Goal: Task Accomplishment & Management: Manage account settings

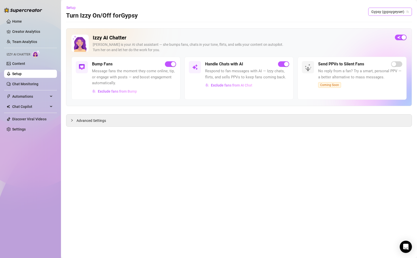
click at [388, 11] on span "Gypsy (gypsygeyser)" at bounding box center [390, 12] width 38 height 8
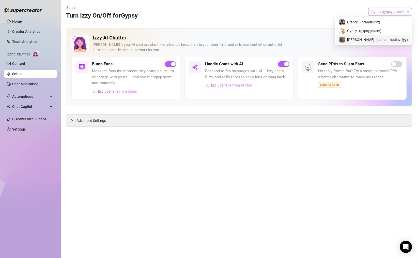
click at [362, 40] on span "[PERSON_NAME]" at bounding box center [360, 40] width 27 height 6
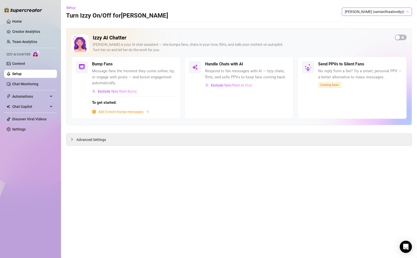
click at [118, 112] on span "Add 5 more bump messages" at bounding box center [120, 112] width 45 height 6
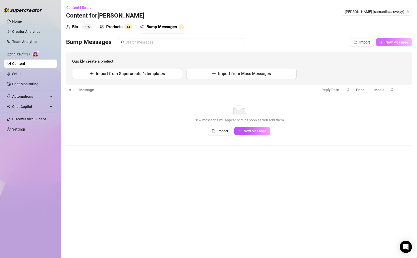
click at [386, 43] on span "New Message" at bounding box center [397, 42] width 23 height 4
type textarea "Type your message here..."
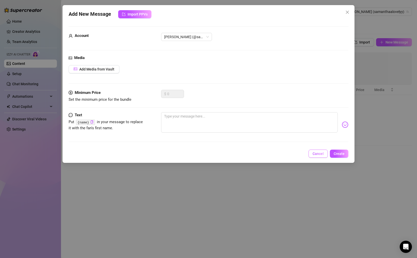
click at [316, 153] on span "Cancel" at bounding box center [318, 153] width 11 height 4
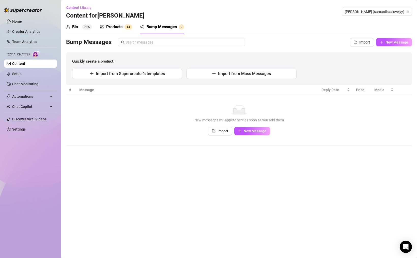
drag, startPoint x: 124, startPoint y: 25, endPoint x: 121, endPoint y: 31, distance: 6.5
click at [124, 25] on div "Products 1 4" at bounding box center [116, 27] width 32 height 6
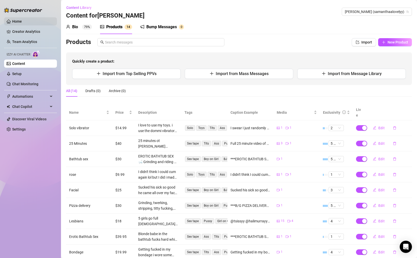
click at [22, 21] on link "Home" at bounding box center [17, 21] width 10 height 4
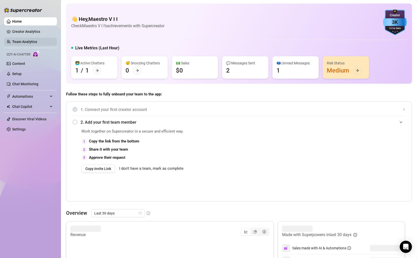
click at [29, 40] on link "Team Analytics" at bounding box center [24, 42] width 25 height 4
